Goal: Task Accomplishment & Management: Manage account settings

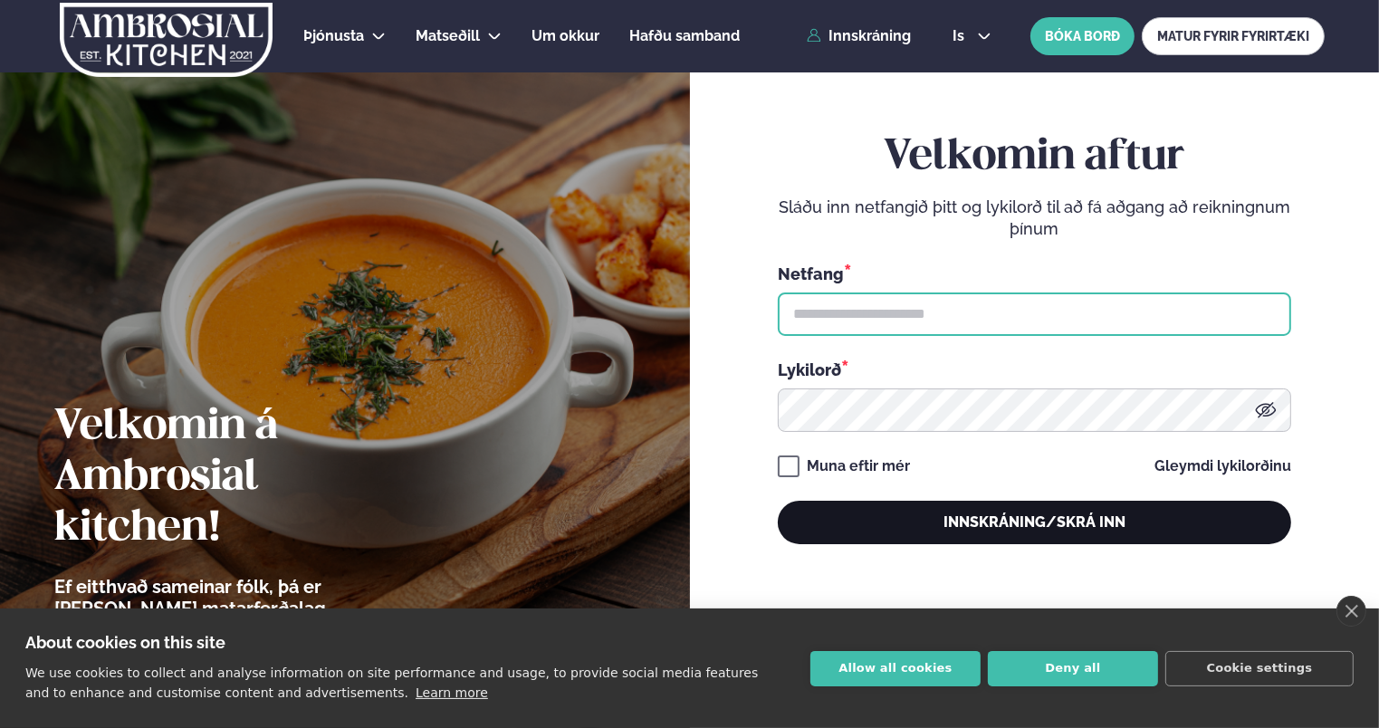
type input "**********"
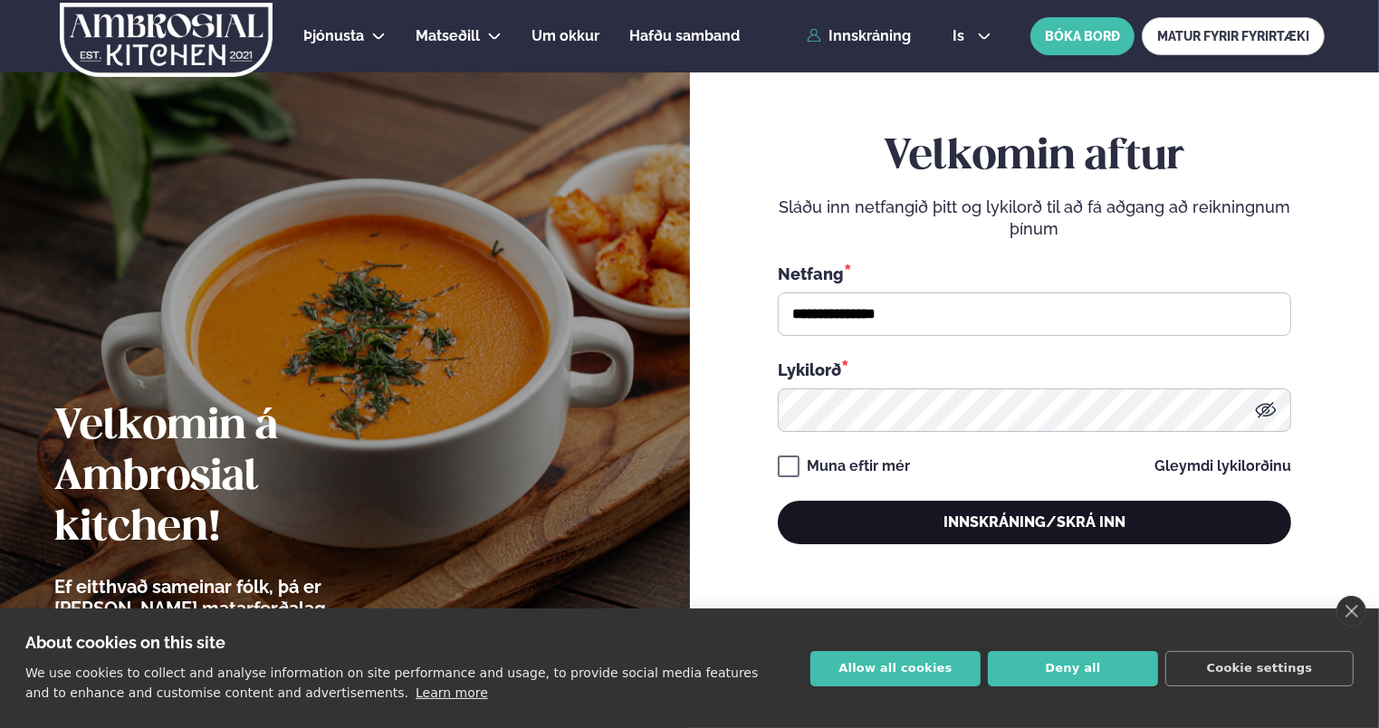
click at [1043, 519] on button "Innskráning/Skrá inn" at bounding box center [1035, 522] width 514 height 43
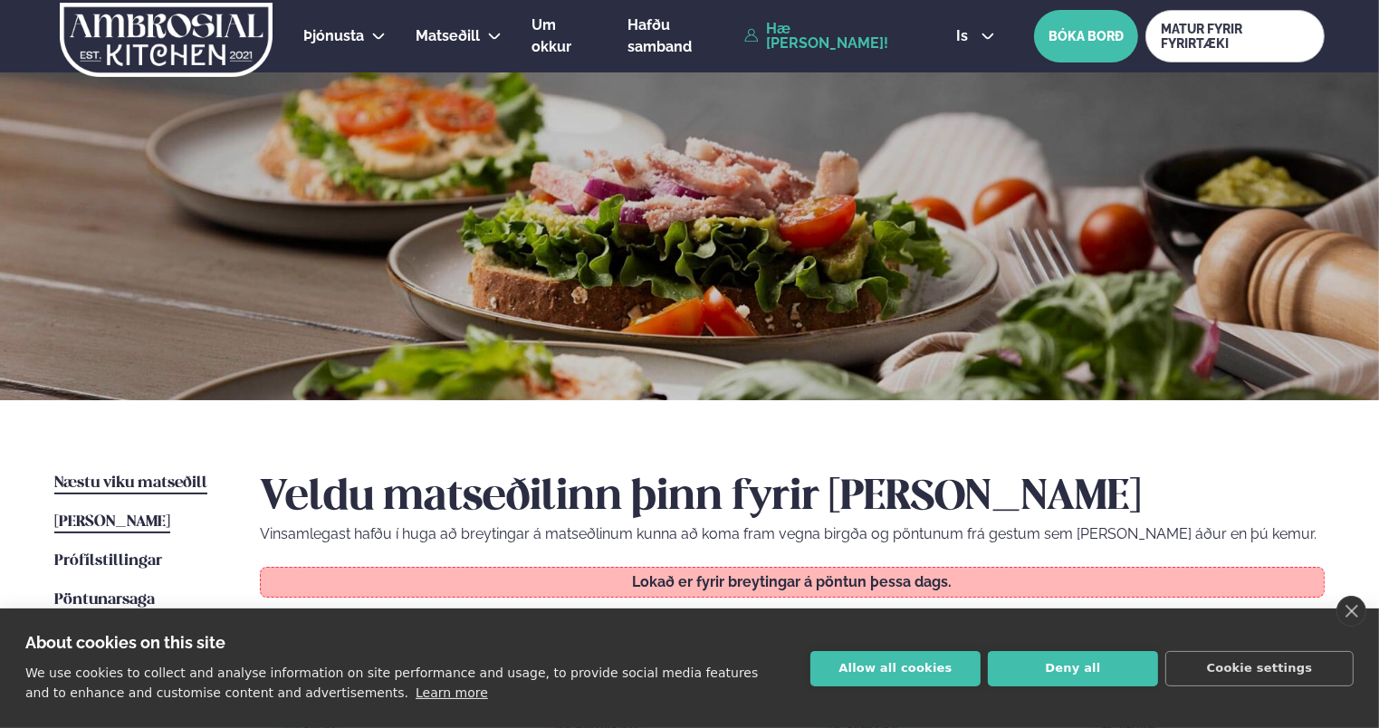
click at [127, 485] on span "Næstu viku matseðill" at bounding box center [130, 483] width 153 height 15
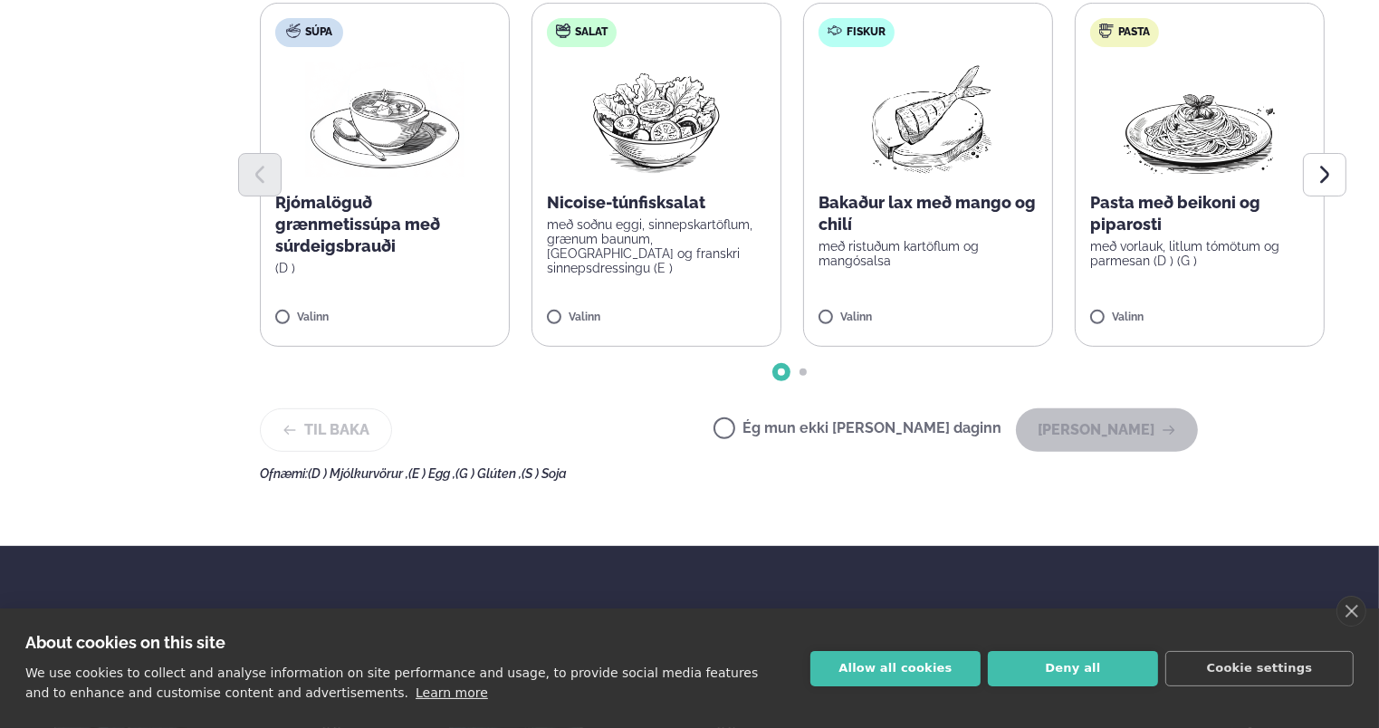
scroll to position [725, 0]
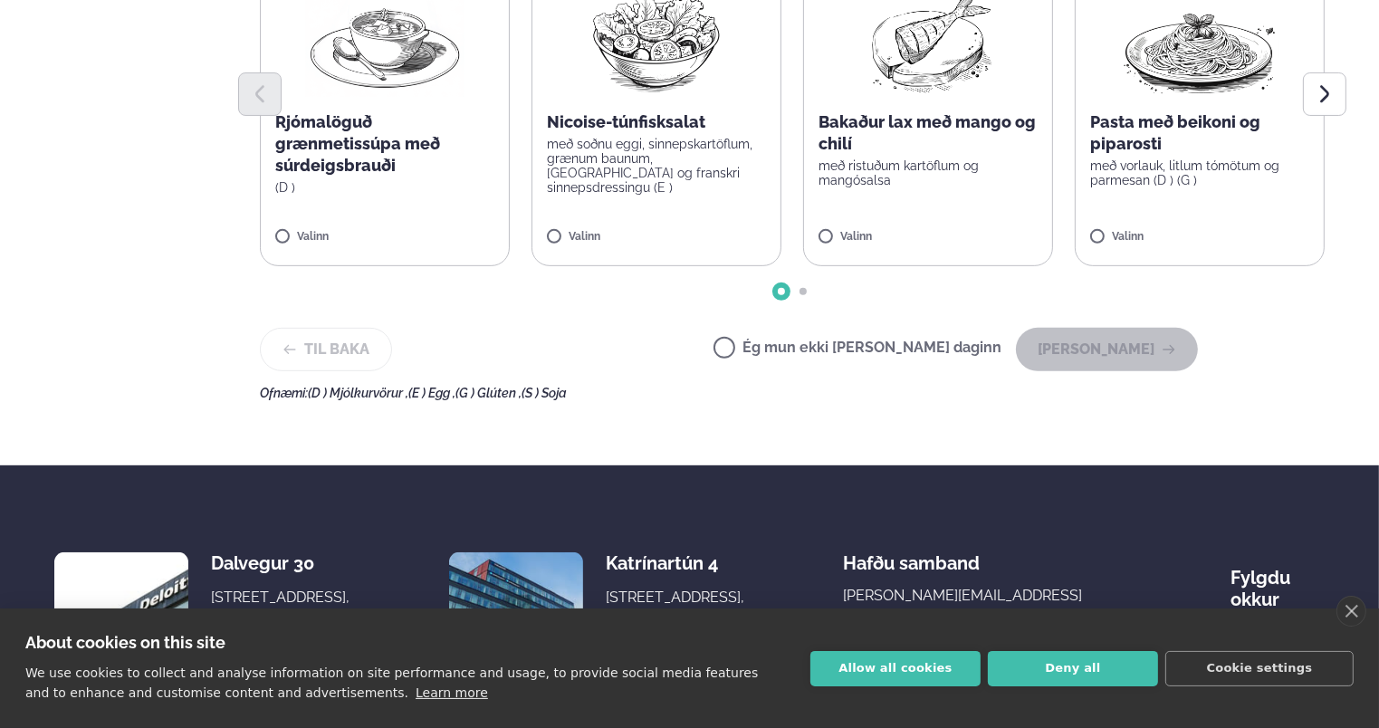
click at [870, 351] on label "Ég mun ekki [PERSON_NAME] daginn" at bounding box center [858, 350] width 288 height 19
click at [1088, 341] on button "[PERSON_NAME]" at bounding box center [1107, 349] width 182 height 43
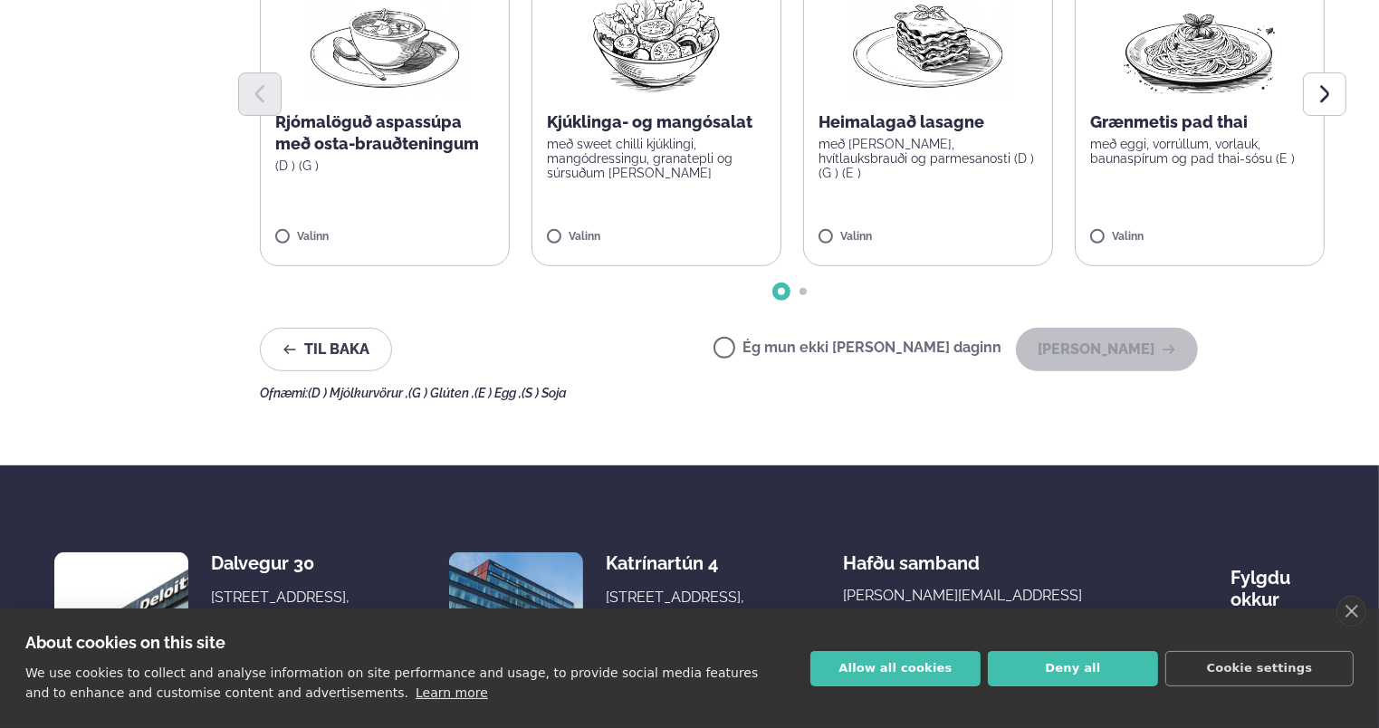
click at [909, 341] on label "Ég mun ekki [PERSON_NAME] daginn" at bounding box center [858, 350] width 288 height 19
click at [1075, 365] on button "[PERSON_NAME]" at bounding box center [1107, 349] width 182 height 43
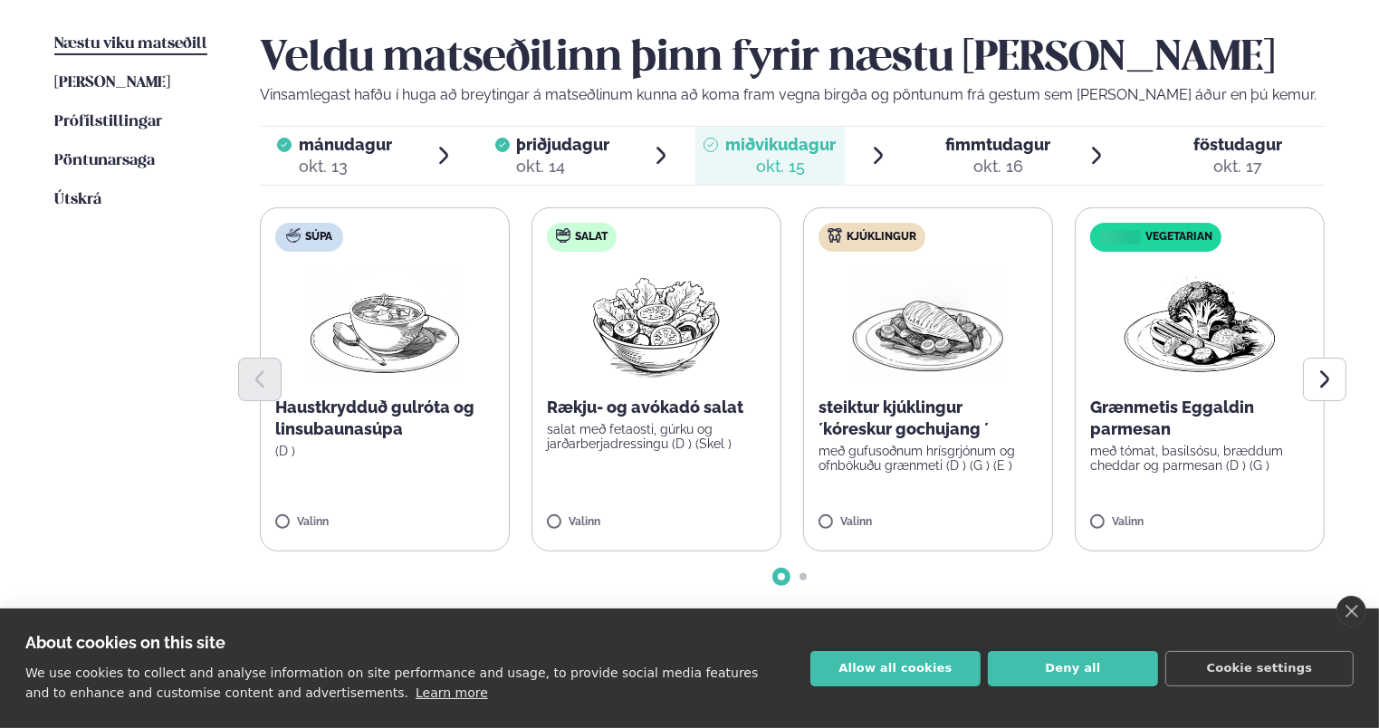
scroll to position [543, 0]
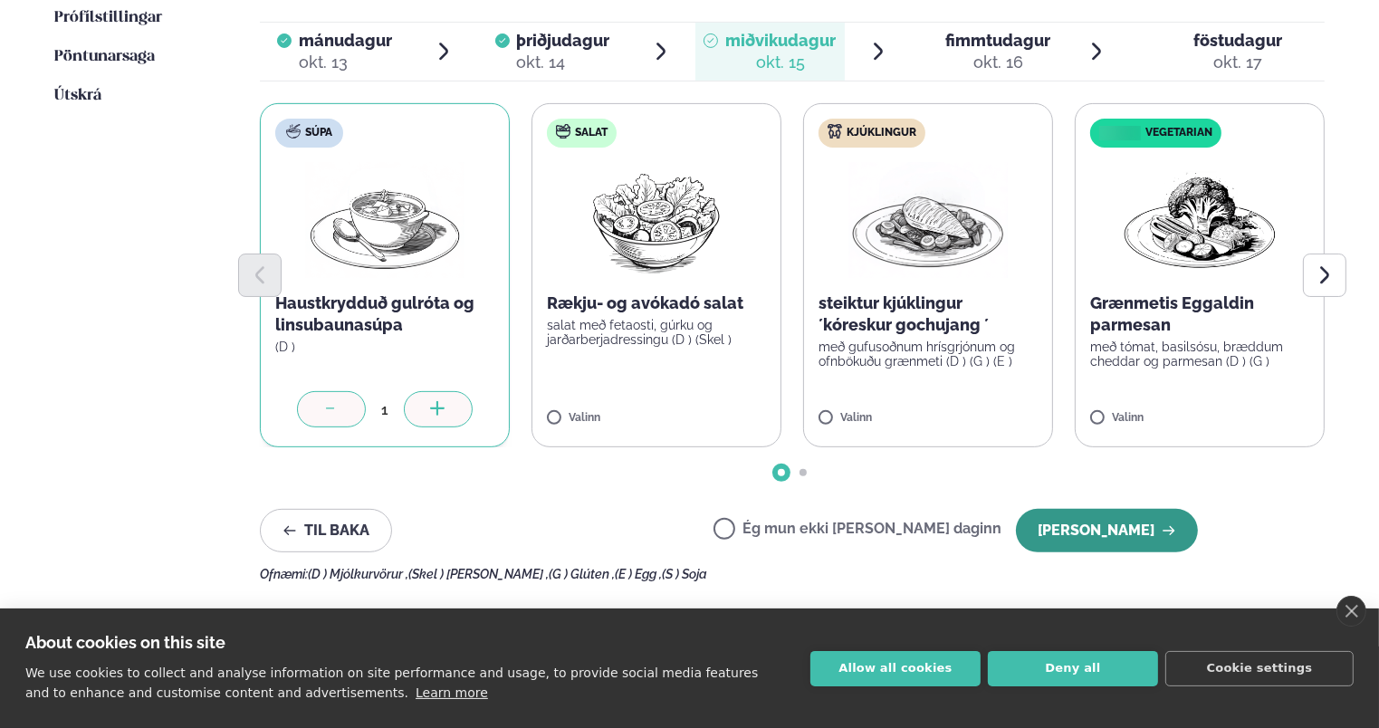
click at [1118, 514] on button "[PERSON_NAME]" at bounding box center [1107, 530] width 182 height 43
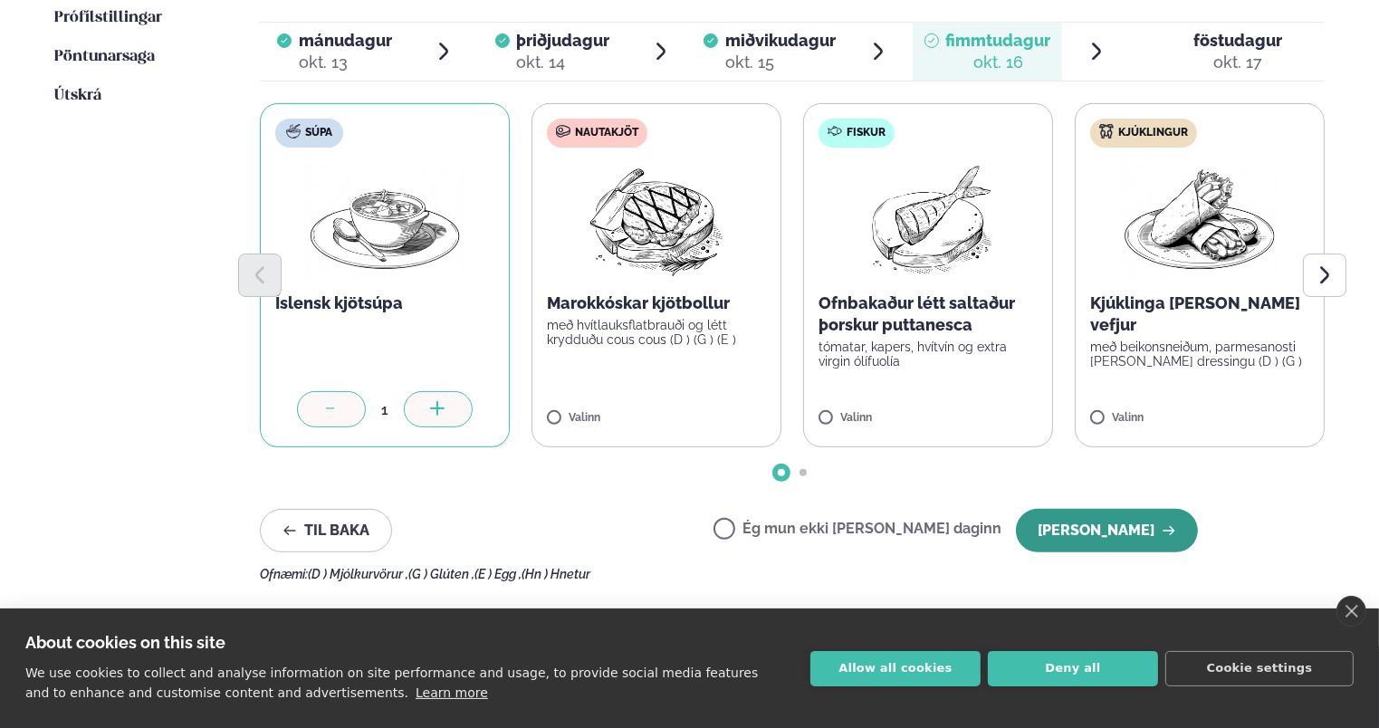
click at [1162, 524] on button "[PERSON_NAME]" at bounding box center [1107, 530] width 182 height 43
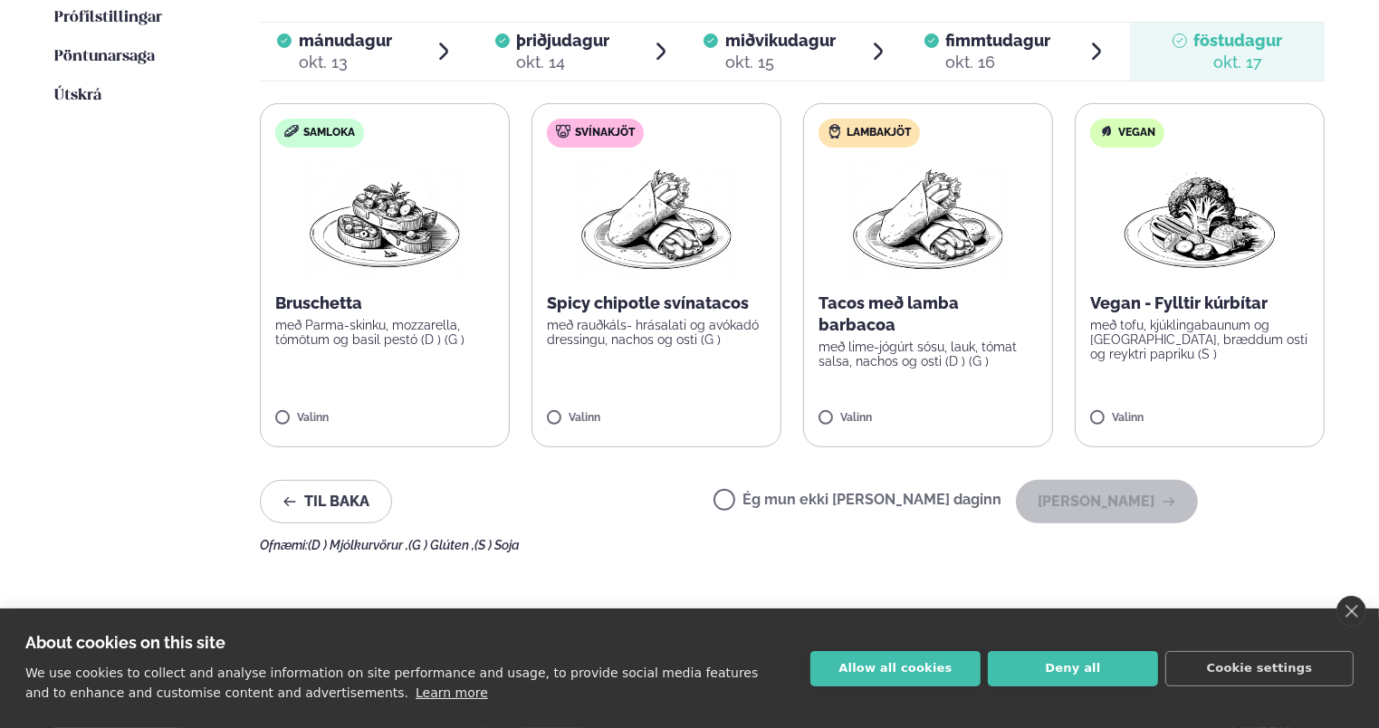
click at [1119, 405] on label "Vegan Vegan - Fylltir kúrbítar með tofu, kjúklingabaunum og [GEOGRAPHIC_DATA], …" at bounding box center [1200, 275] width 250 height 344
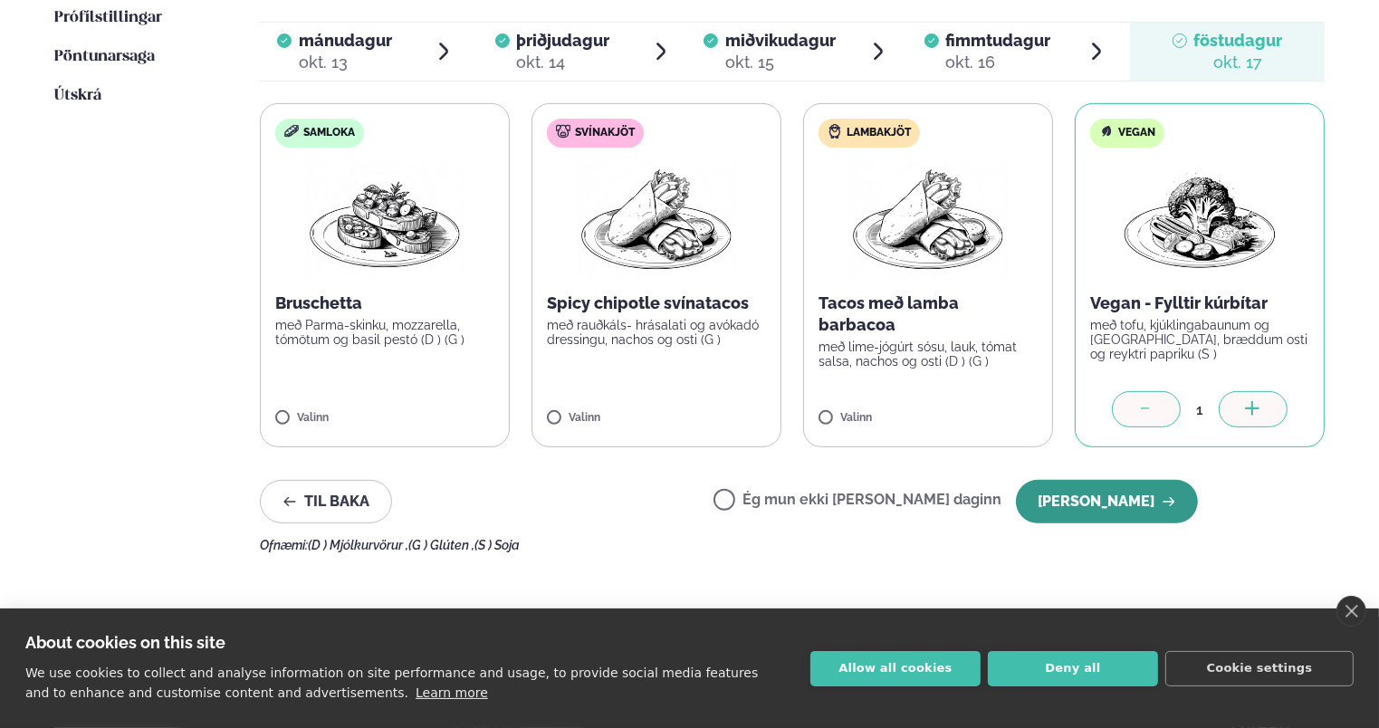
click at [1148, 490] on button "[PERSON_NAME]" at bounding box center [1107, 501] width 182 height 43
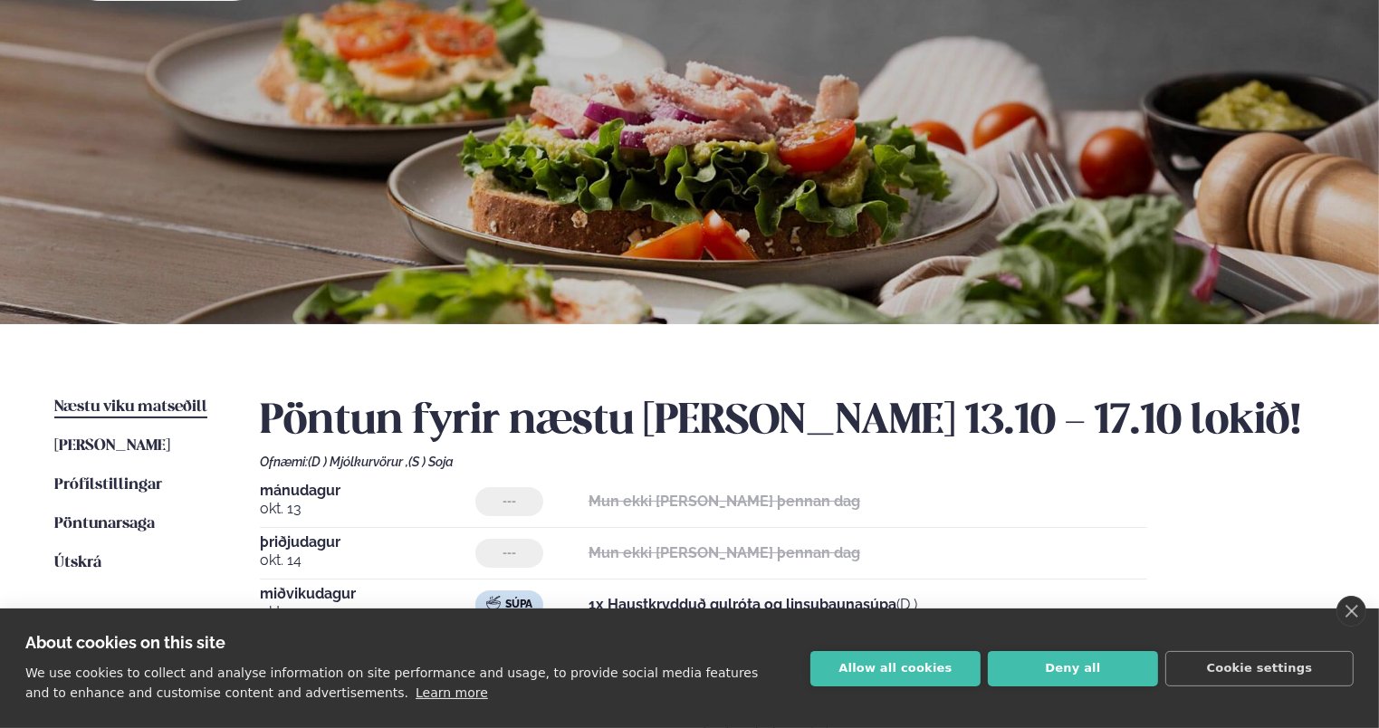
scroll to position [0, 0]
